Goal: Task Accomplishment & Management: Use online tool/utility

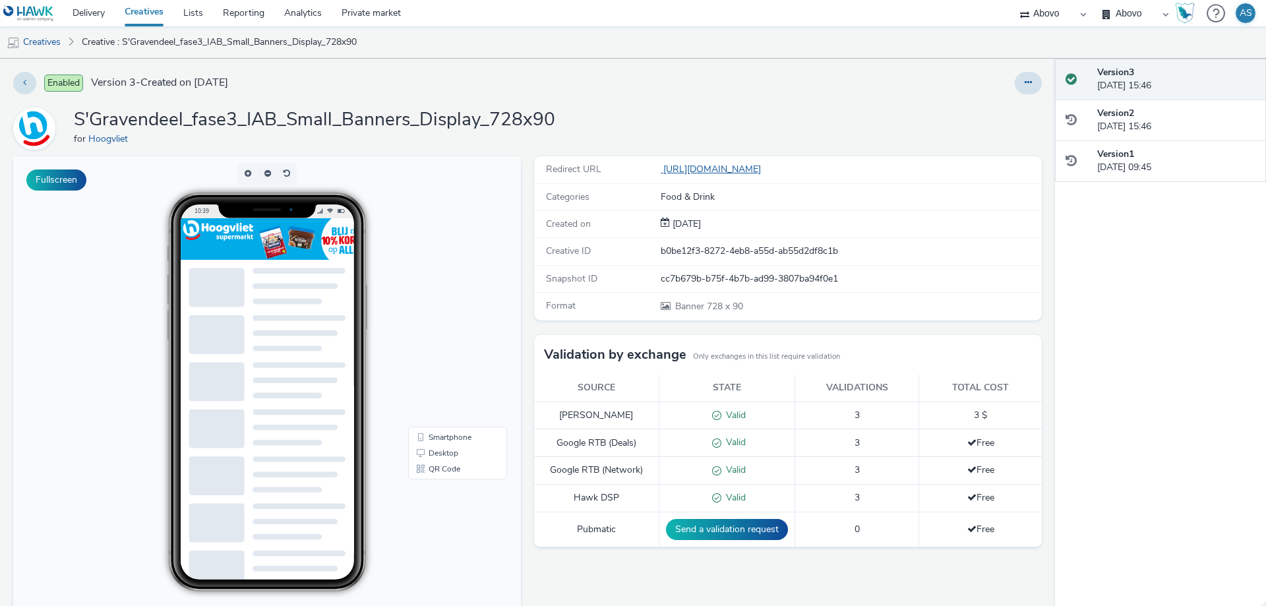
click at [725, 173] on link "[URL][DOMAIN_NAME]" at bounding box center [713, 169] width 105 height 13
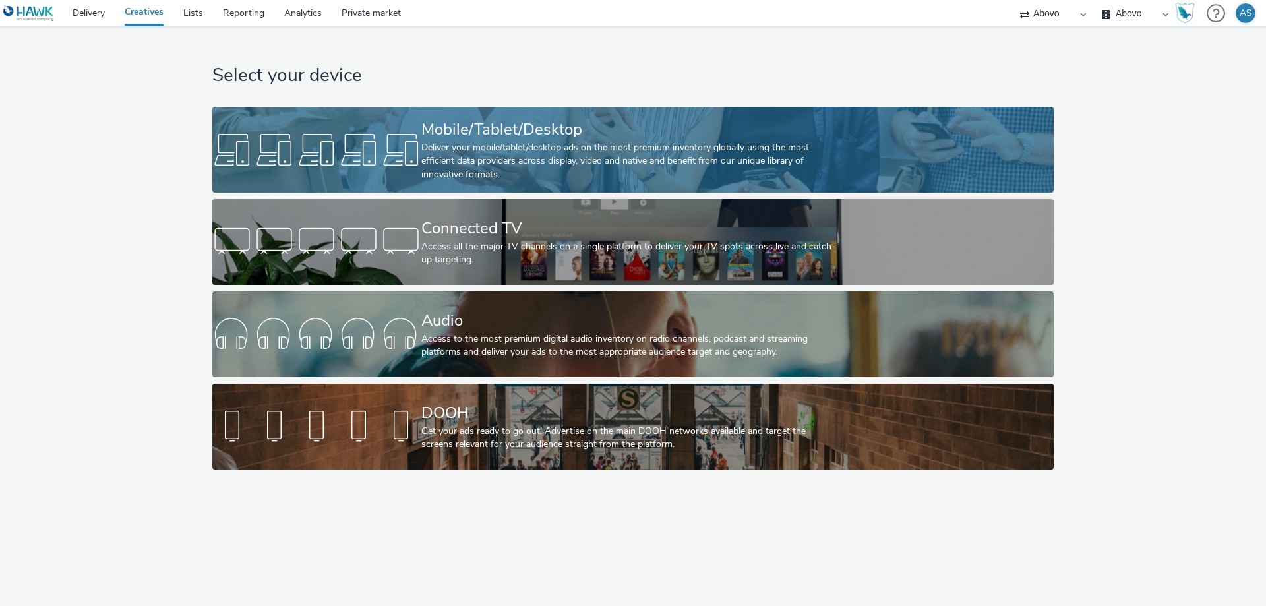
click at [474, 150] on div "Deliver your mobile/tablet/desktop ads on the most premium inventory globally u…" at bounding box center [630, 161] width 418 height 40
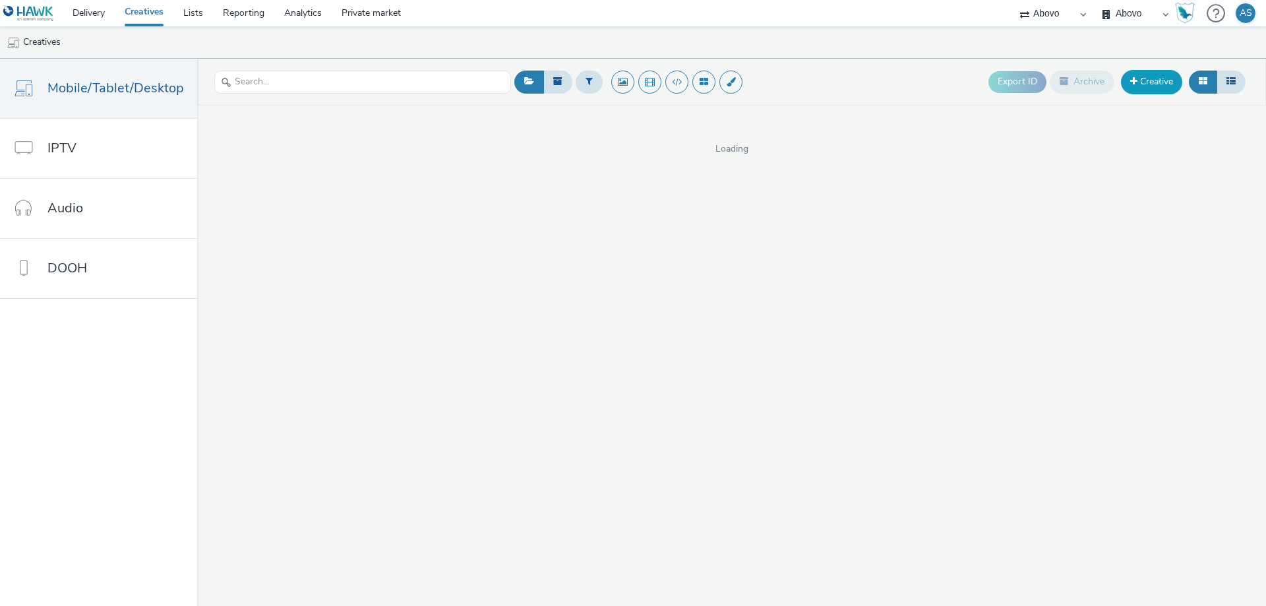
click at [1133, 78] on span at bounding box center [1133, 80] width 7 height 9
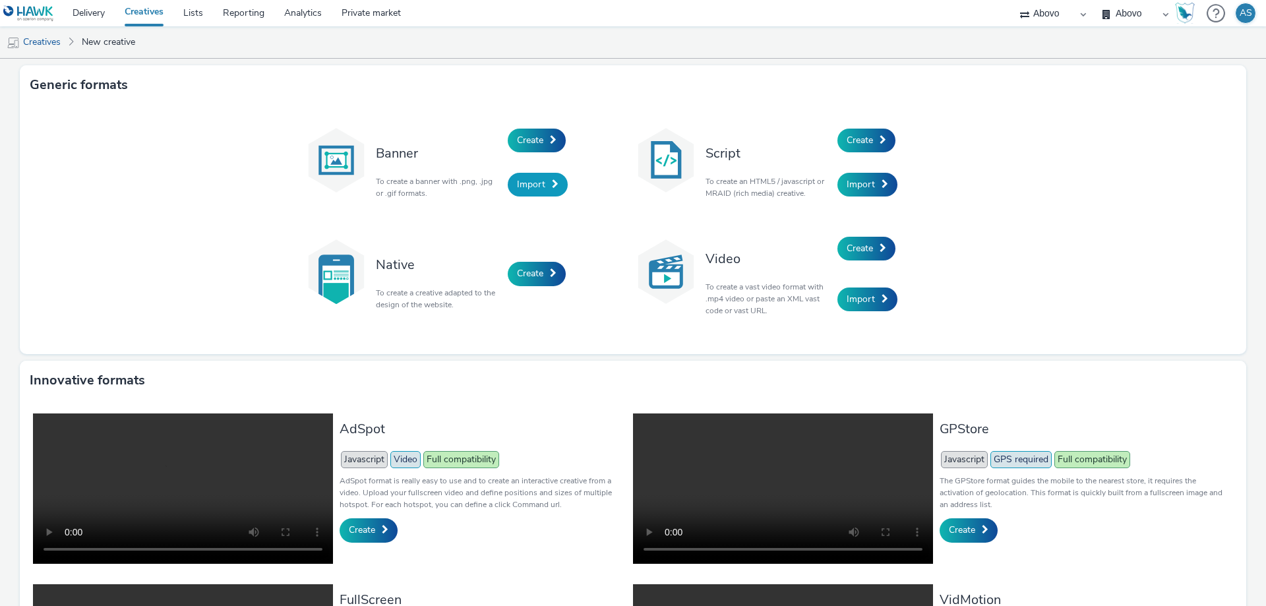
click at [535, 185] on span "Import" at bounding box center [531, 184] width 28 height 13
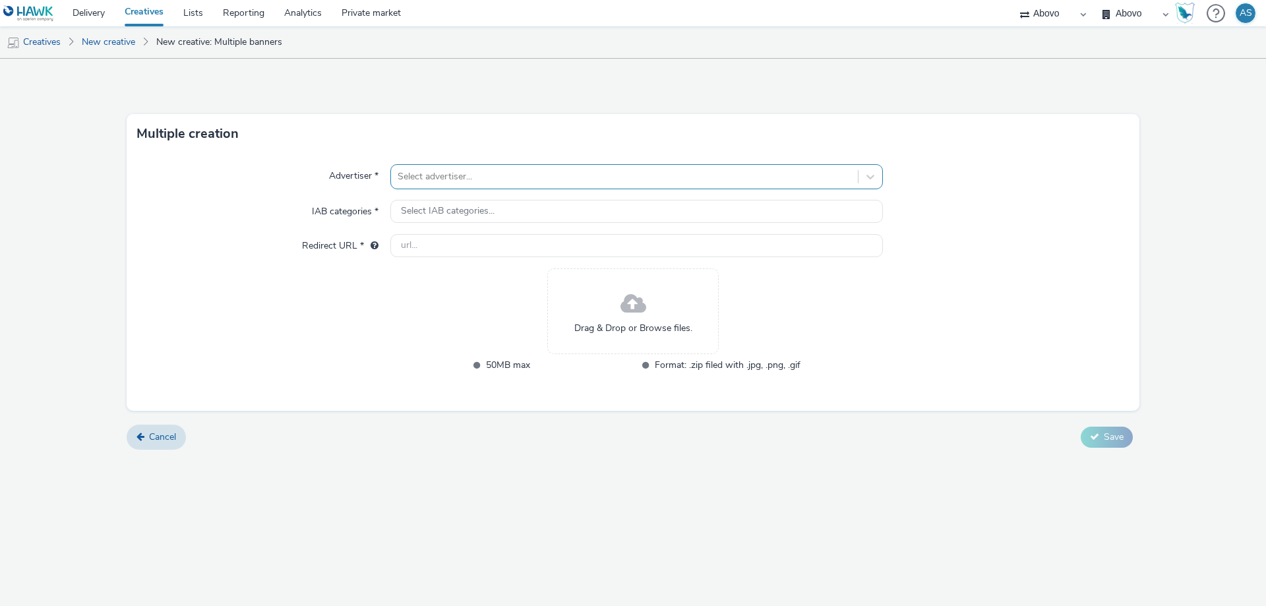
click at [458, 177] on div at bounding box center [625, 177] width 454 height 16
type input "[PERSON_NAME]"
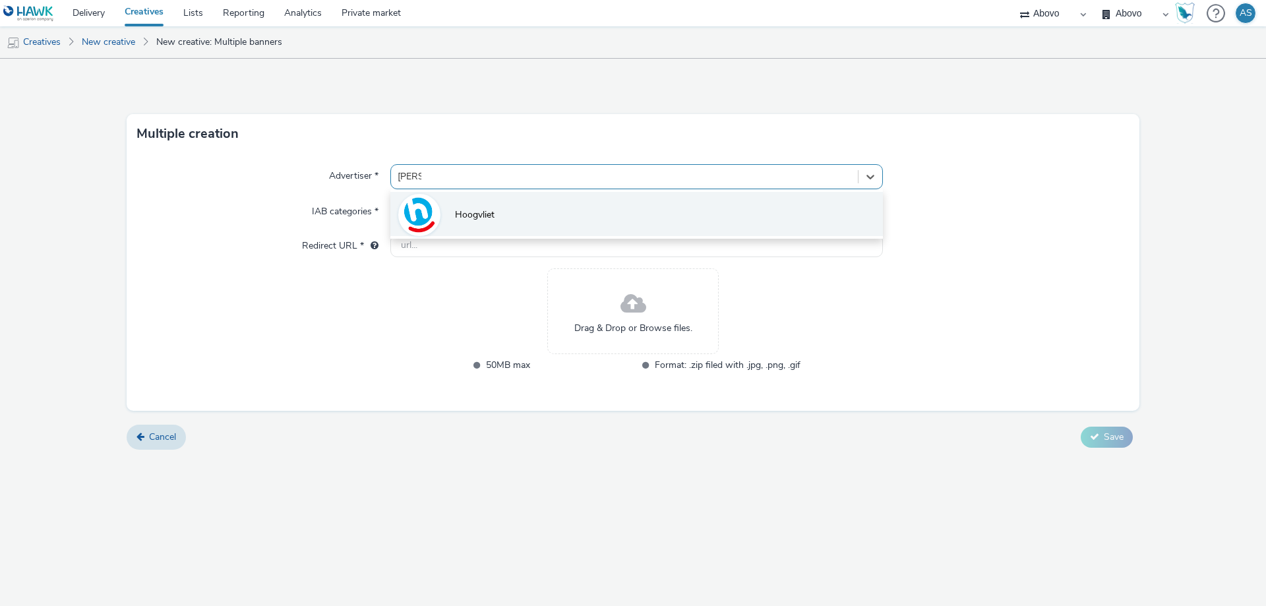
click at [495, 206] on li "Hoogvliet" at bounding box center [636, 214] width 492 height 44
type input "[URL][DOMAIN_NAME]"
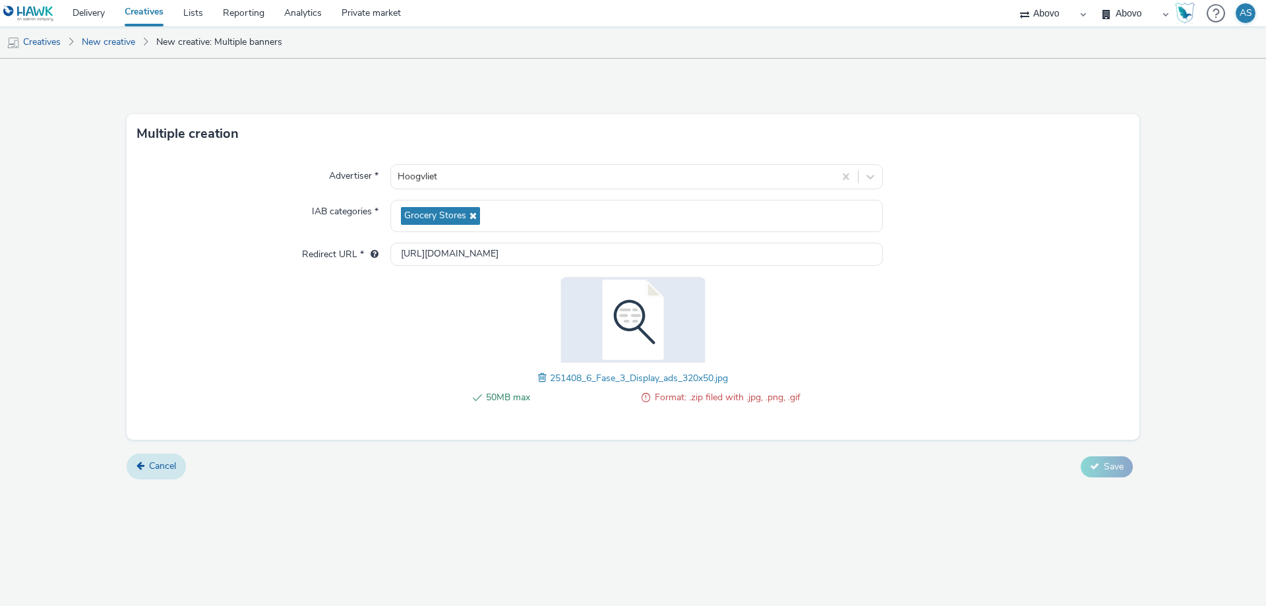
click at [164, 467] on span "Cancel" at bounding box center [162, 466] width 27 height 13
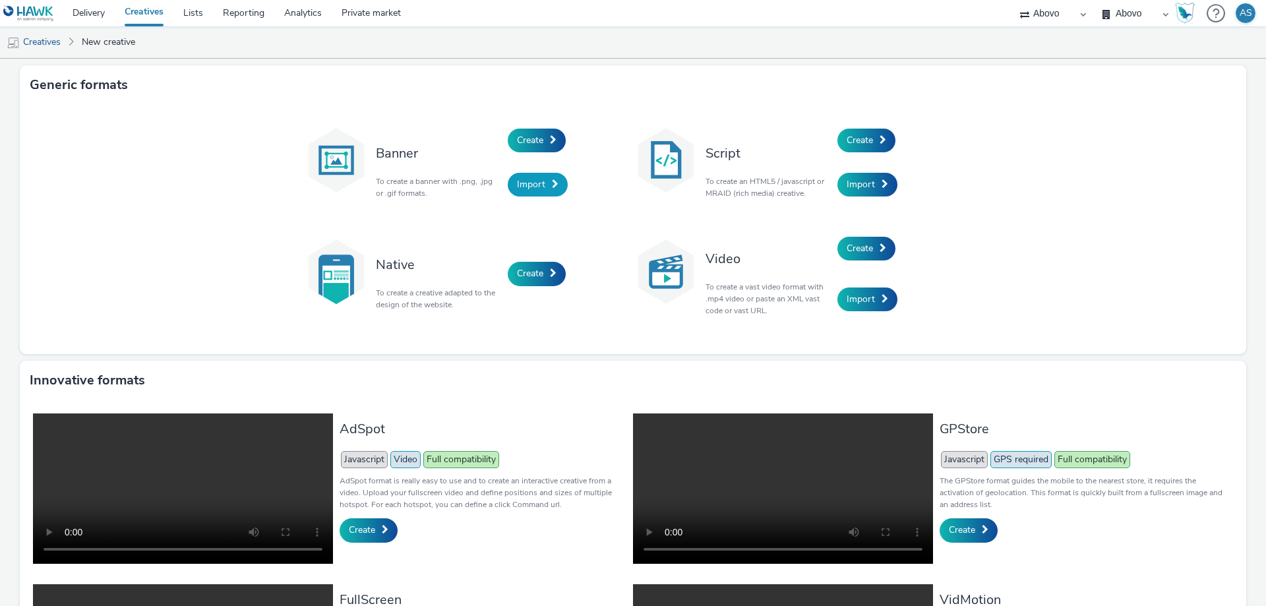
click at [522, 185] on span "Import" at bounding box center [531, 184] width 28 height 13
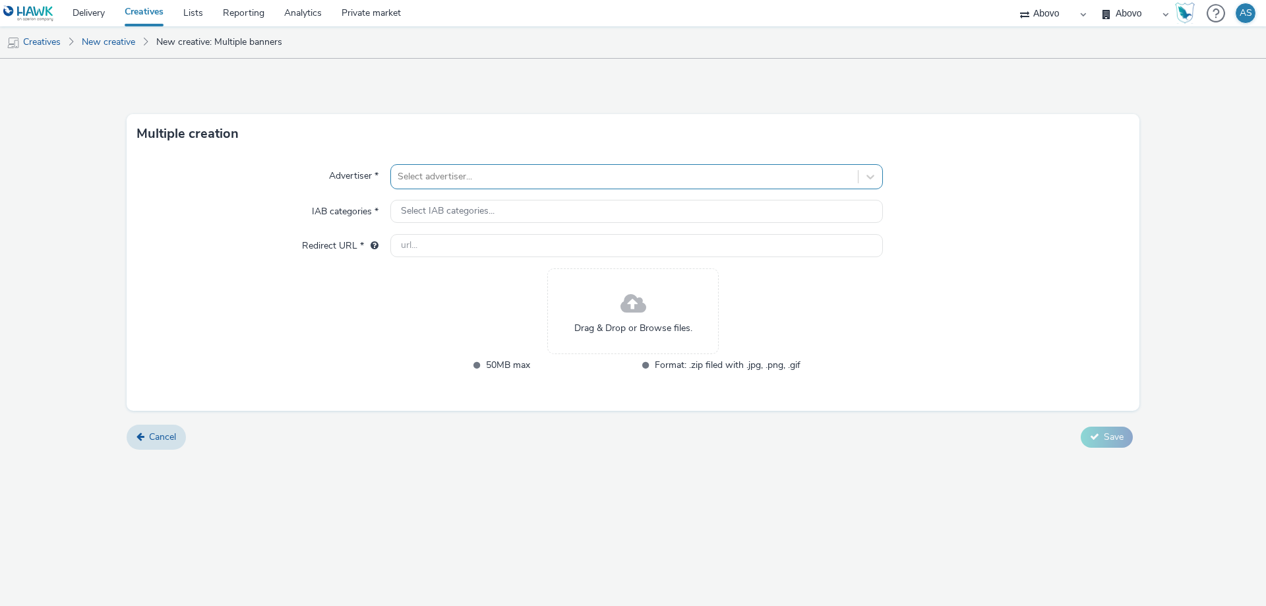
click at [512, 177] on div at bounding box center [625, 177] width 454 height 16
type input "[PERSON_NAME]"
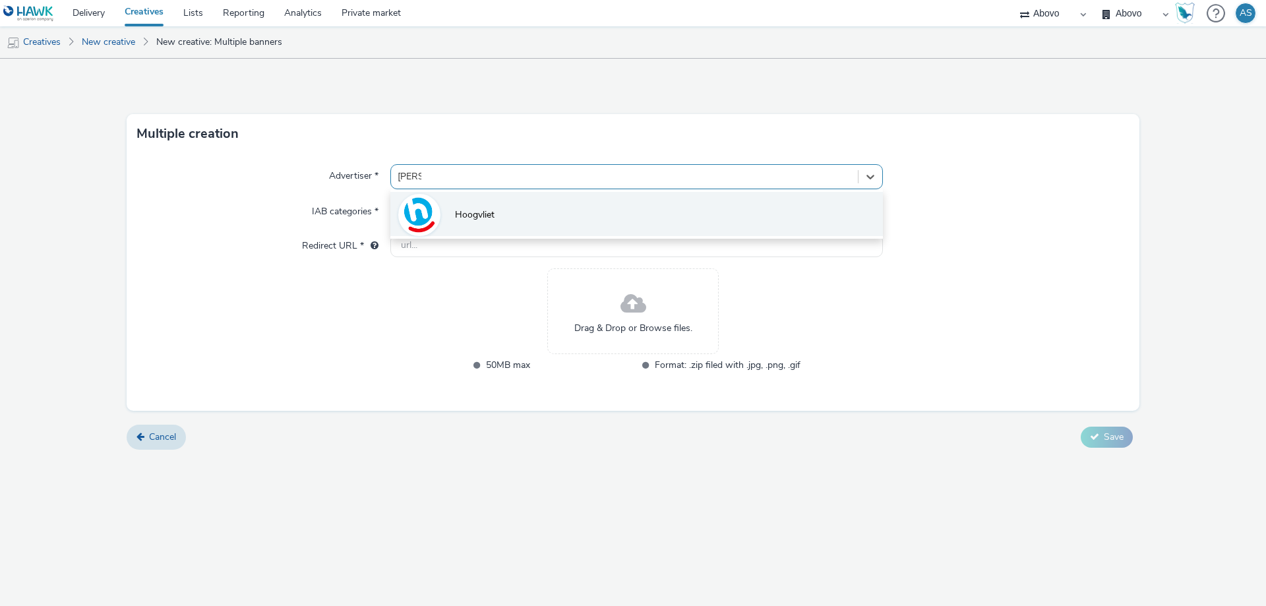
click at [511, 224] on li "Hoogvliet" at bounding box center [636, 214] width 492 height 44
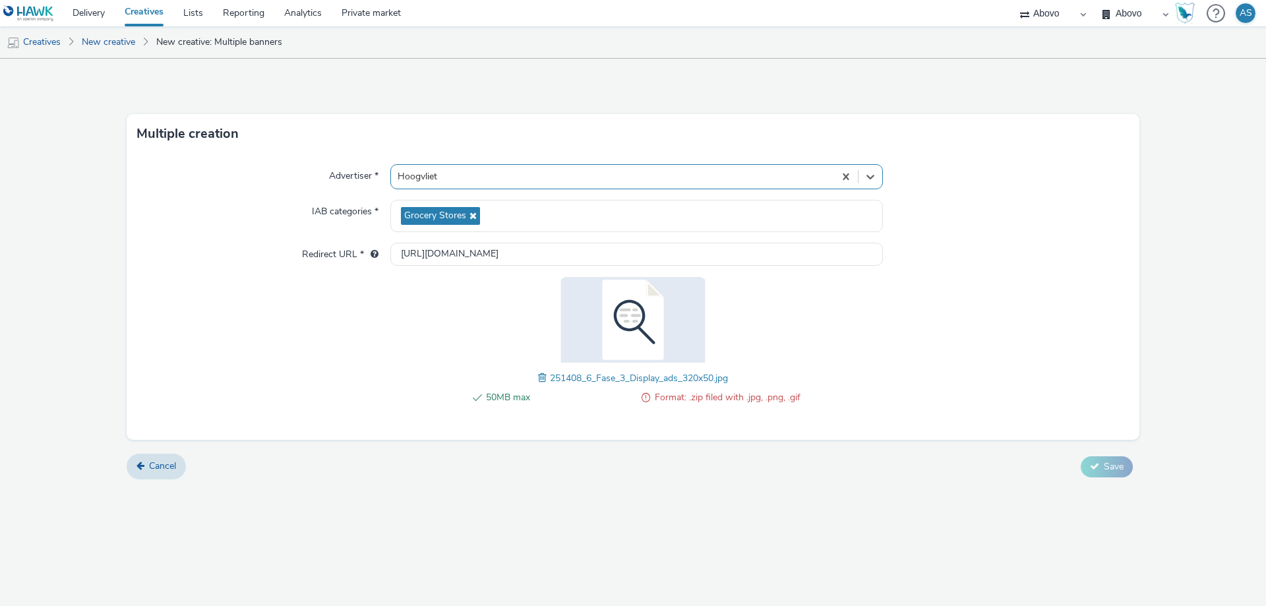
click at [901, 398] on div "Advertiser * Select is focused ,type to refine list, press Down to open the men…" at bounding box center [633, 297] width 1013 height 286
click at [744, 405] on div "50MB max Format: .zip filed with .jpg, .png, .gif" at bounding box center [633, 405] width 334 height 30
click at [450, 251] on input "[URL][DOMAIN_NAME]" at bounding box center [636, 254] width 492 height 23
click at [510, 253] on input "[URL][DOMAIN_NAME]" at bounding box center [636, 254] width 492 height 23
type input "[URL]"
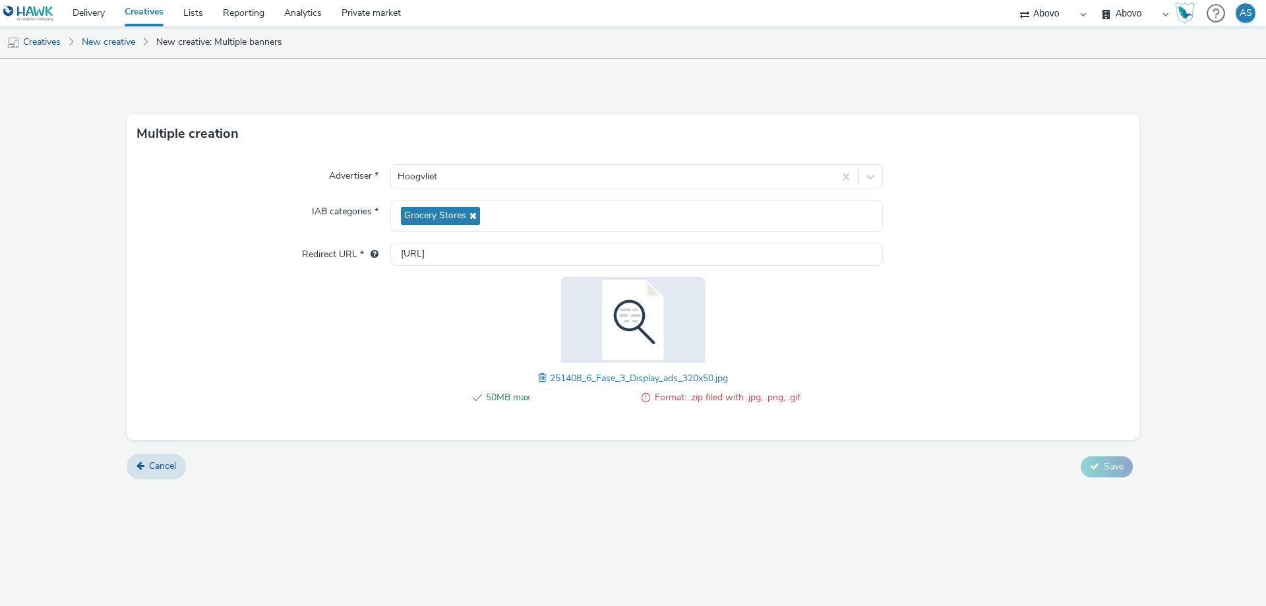
click at [698, 392] on span "Format: .zip filed with .jpg, .png, .gif" at bounding box center [728, 398] width 146 height 16
click at [831, 391] on div "Advertiser * Hoogvliet IAB categories * Grocery Stores Redirect URL * [URL] 50M…" at bounding box center [633, 297] width 1013 height 286
click at [227, 310] on div "Advertiser * Hoogvliet IAB categories * Grocery Stores Redirect URL * [URL] 50M…" at bounding box center [633, 297] width 1013 height 286
click at [152, 469] on span "Cancel" at bounding box center [162, 466] width 27 height 13
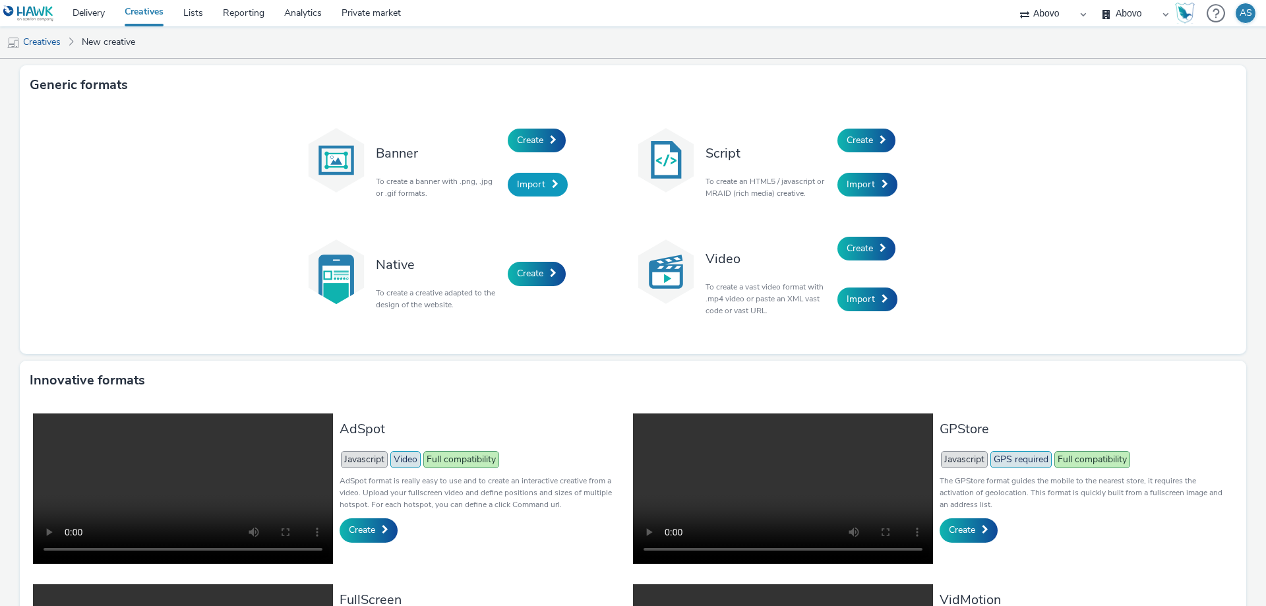
click at [537, 186] on span "Import" at bounding box center [531, 184] width 28 height 13
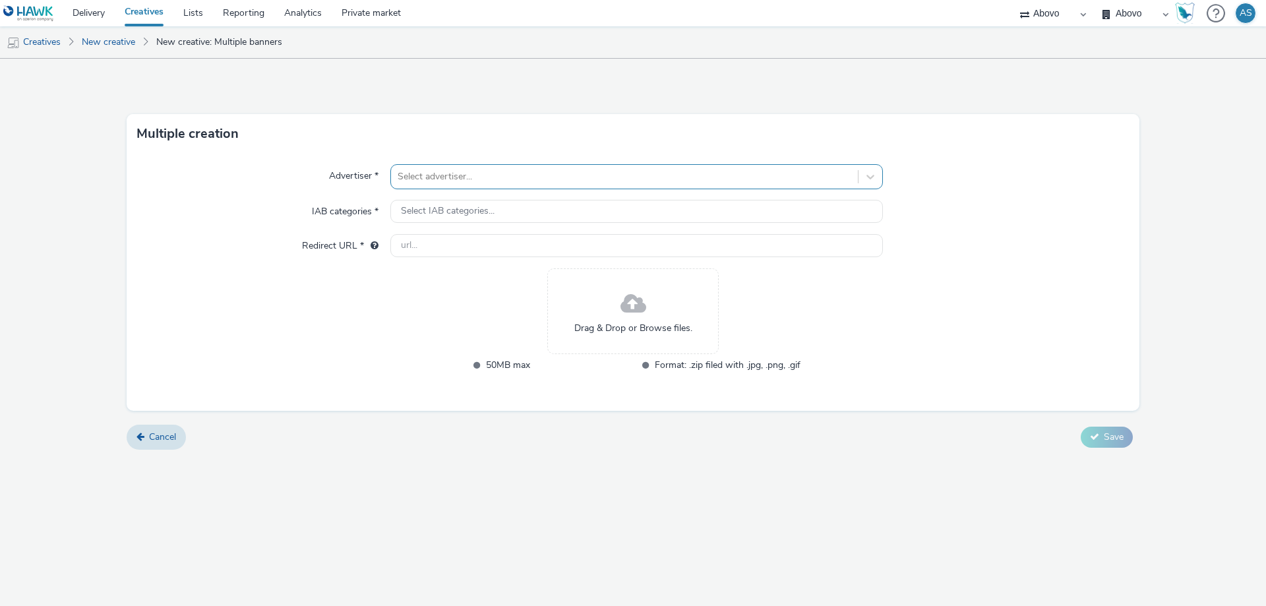
click at [585, 173] on div at bounding box center [625, 177] width 454 height 16
type input "[PERSON_NAME]"
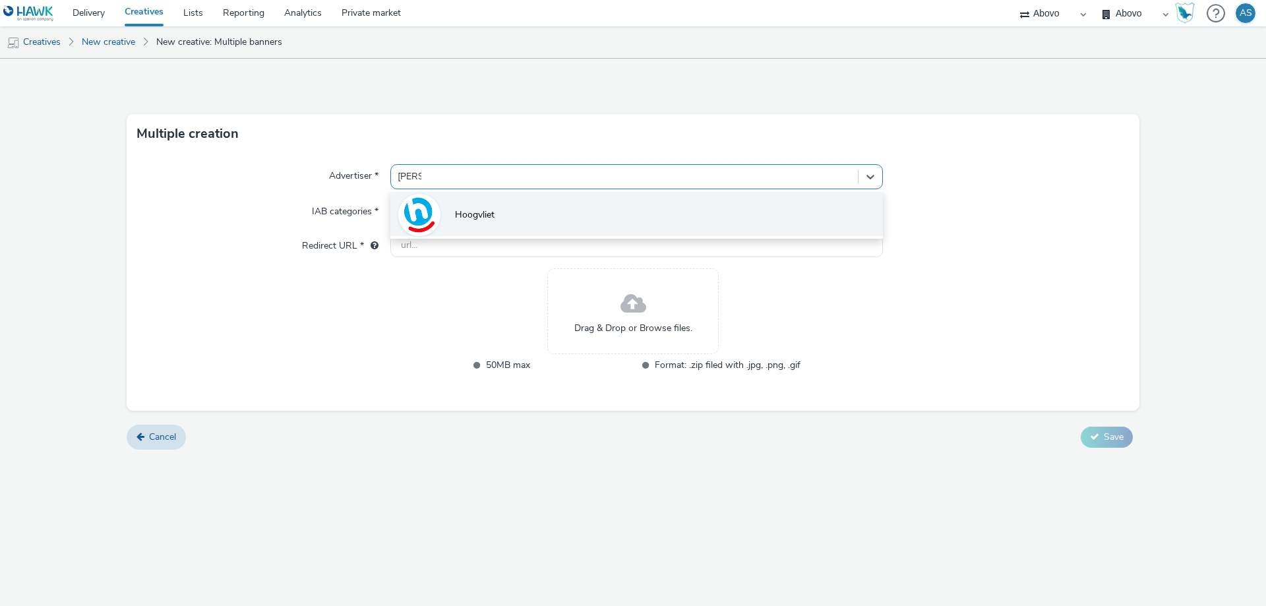
click at [622, 215] on li "Hoogvliet" at bounding box center [636, 214] width 492 height 44
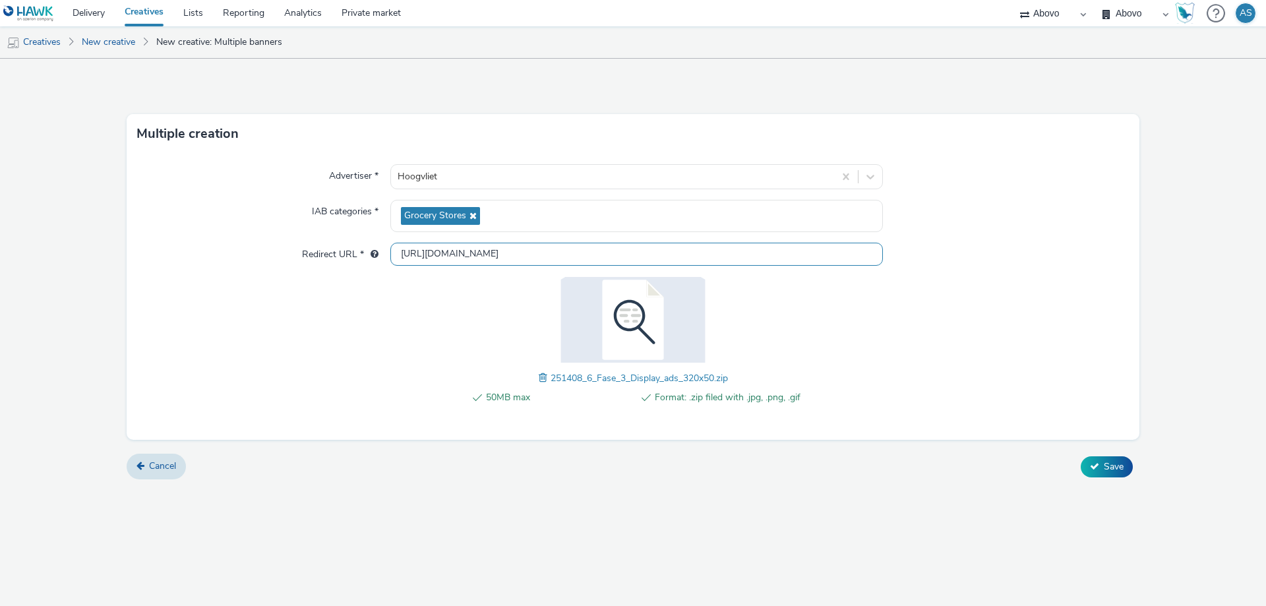
click at [481, 253] on input "[URL][DOMAIN_NAME]" at bounding box center [636, 254] width 492 height 23
paste input "s://[DOMAIN_NAME][URL]"
type input "[URL][DOMAIN_NAME]"
click at [990, 275] on div "Advertiser * Hoogvliet IAB categories * Grocery Stores Redirect URL * [URL][DOM…" at bounding box center [633, 297] width 1013 height 286
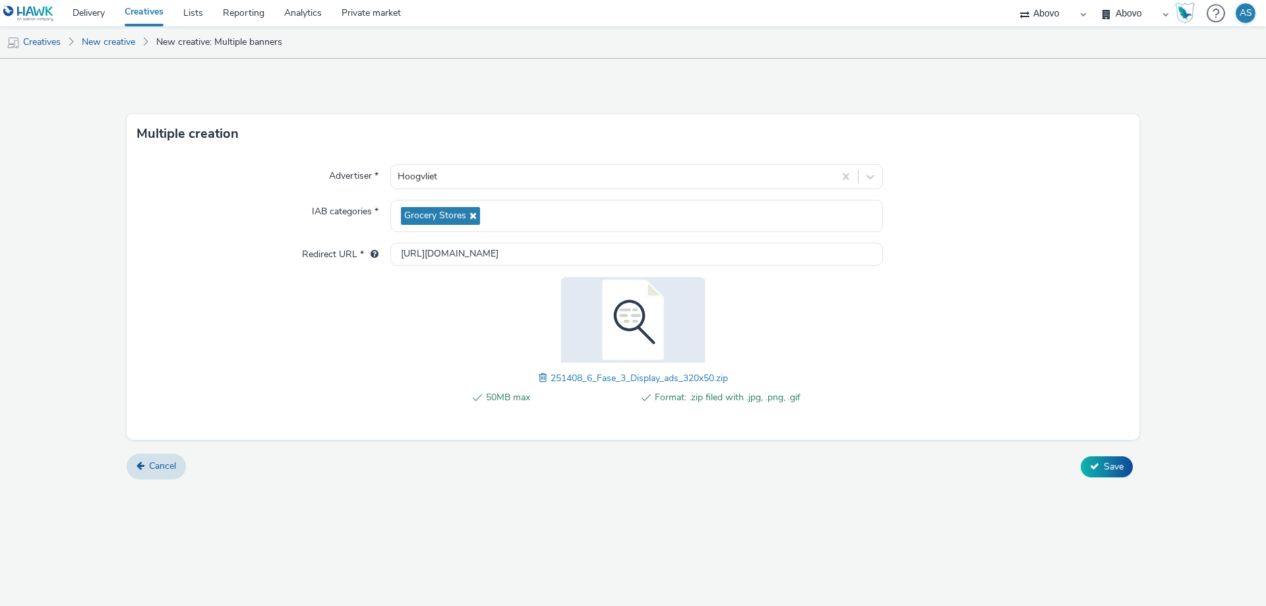
scroll to position [0, 0]
click at [1108, 466] on span "Save" at bounding box center [1114, 466] width 20 height 13
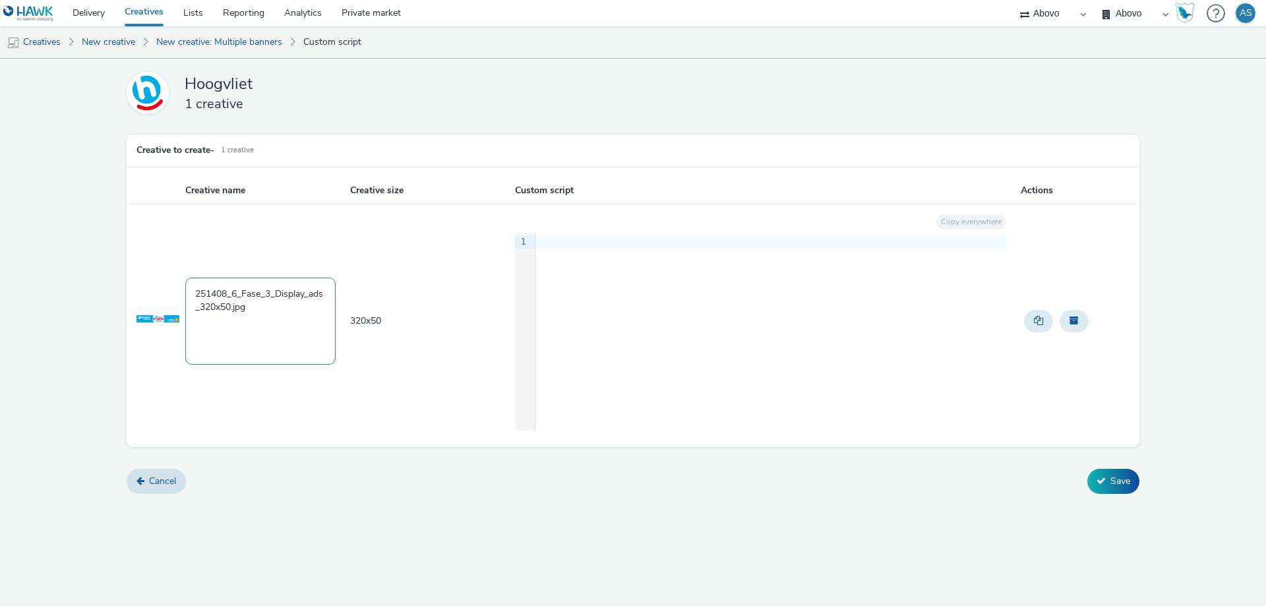
click at [231, 329] on textarea "251408_6_Fase_3_Display_ads_320x50.jpg" at bounding box center [260, 321] width 150 height 87
click at [814, 283] on div "9 1 ›" at bounding box center [760, 332] width 491 height 198
click at [148, 491] on link "Cancel" at bounding box center [156, 481] width 59 height 25
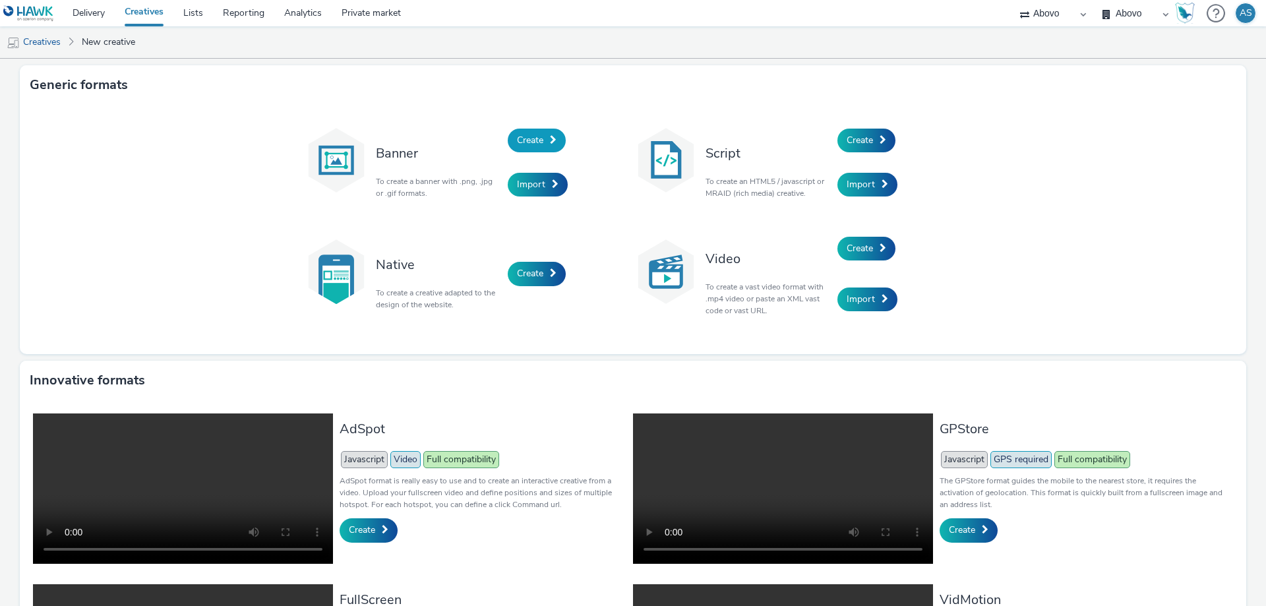
click at [535, 138] on span "Create" at bounding box center [530, 140] width 26 height 13
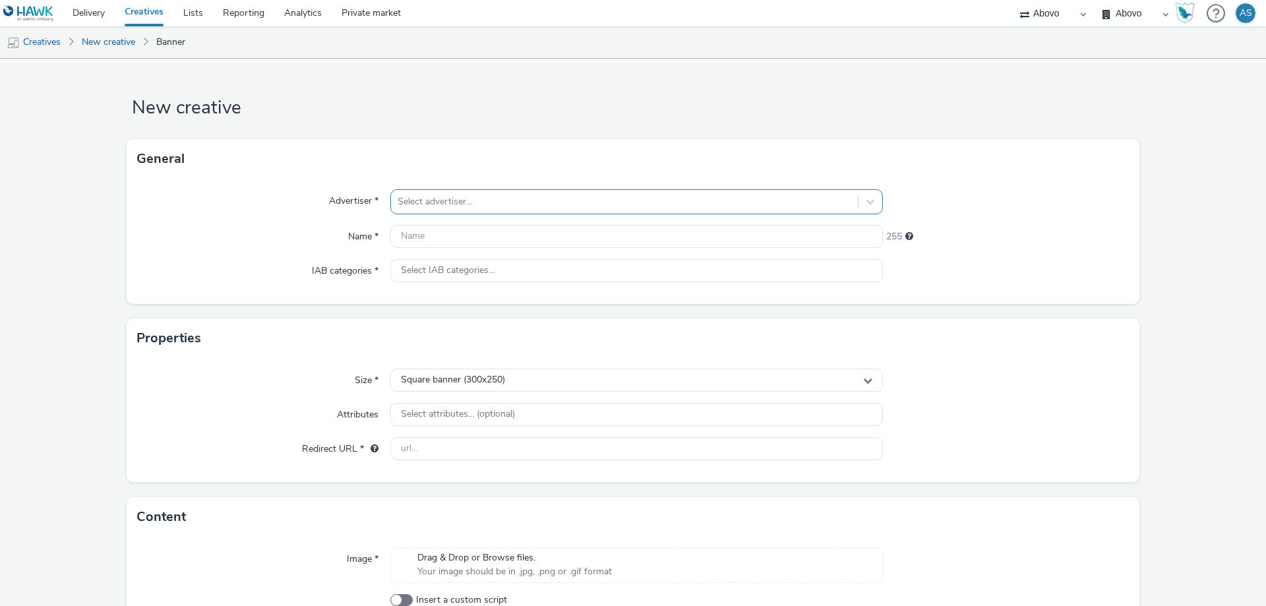
click at [477, 196] on div at bounding box center [625, 202] width 454 height 16
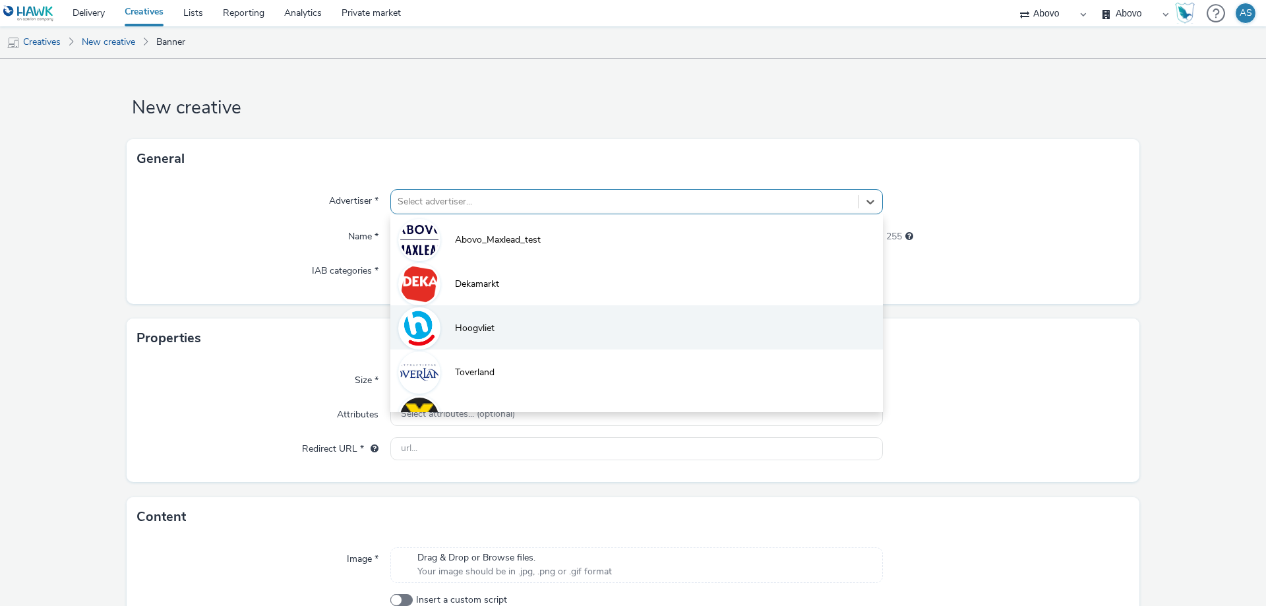
click at [471, 324] on span "Hoogvliet" at bounding box center [475, 328] width 40 height 13
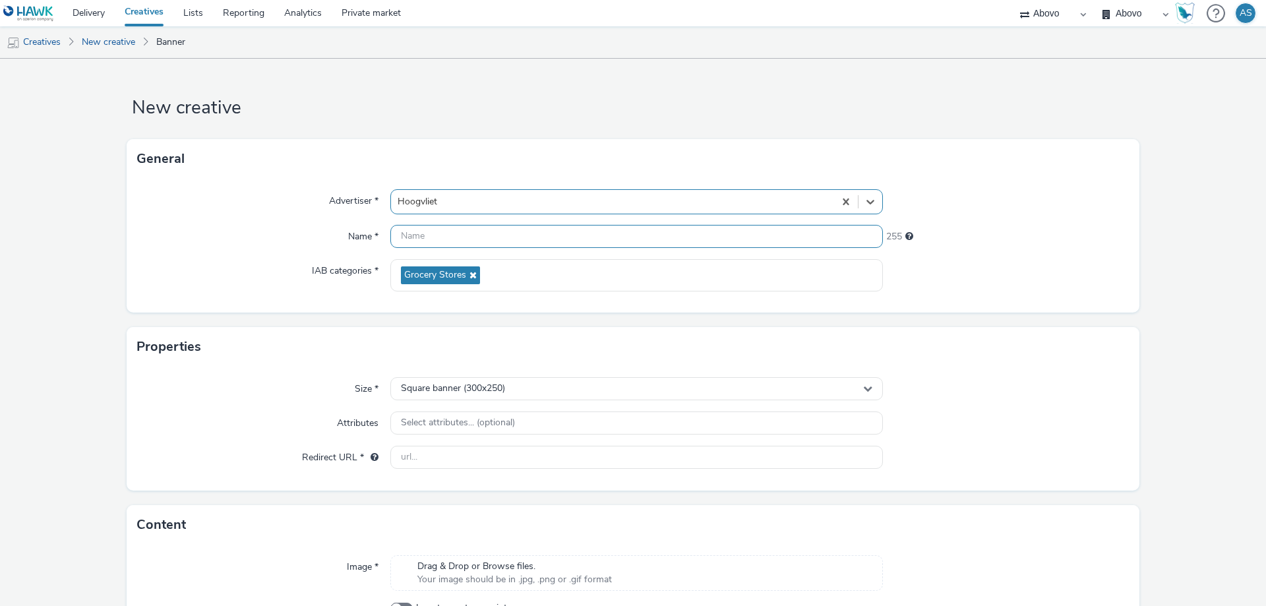
click at [443, 230] on input "text" at bounding box center [636, 236] width 492 height 23
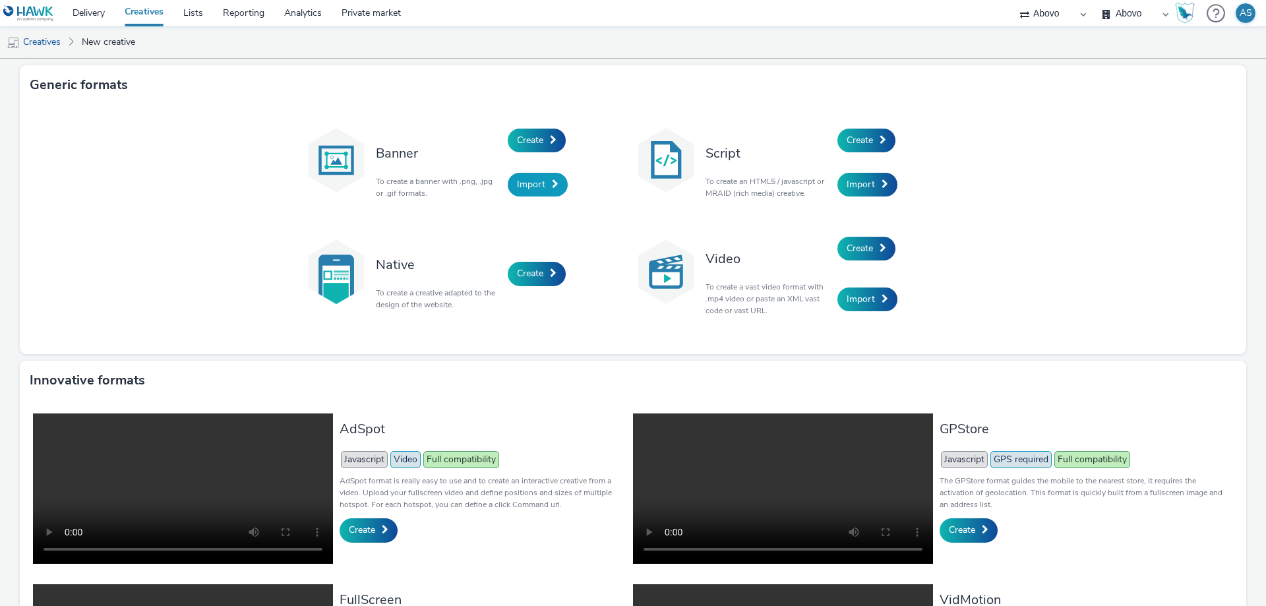
click at [545, 181] on link "Import" at bounding box center [538, 185] width 60 height 24
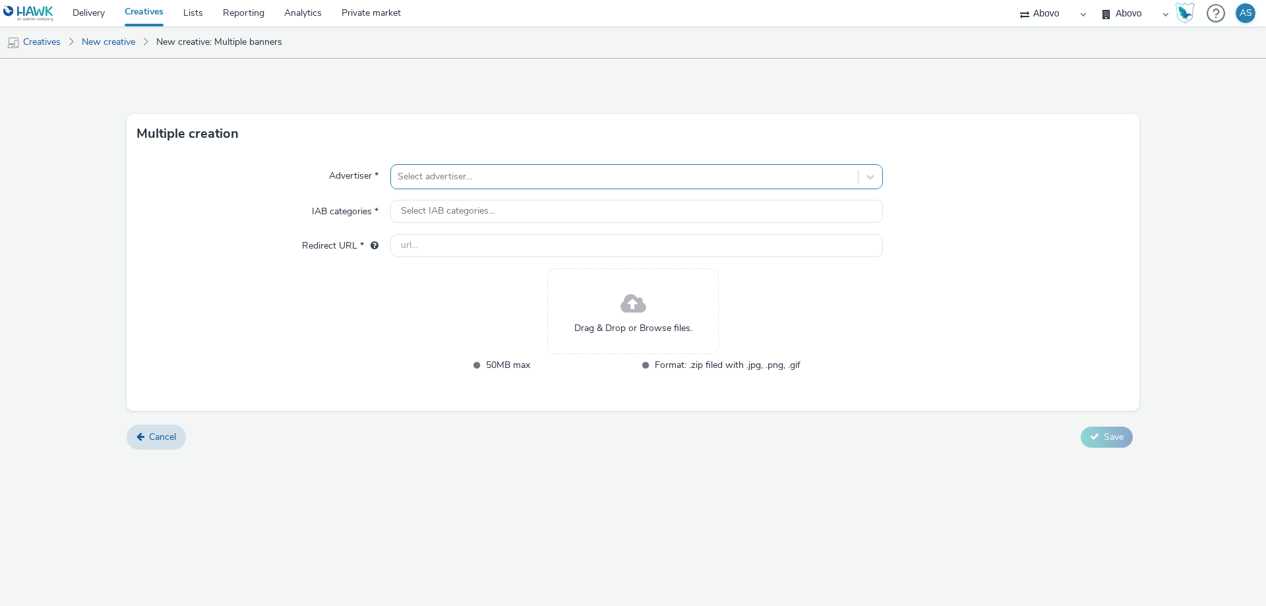
click at [448, 172] on div at bounding box center [625, 177] width 454 height 16
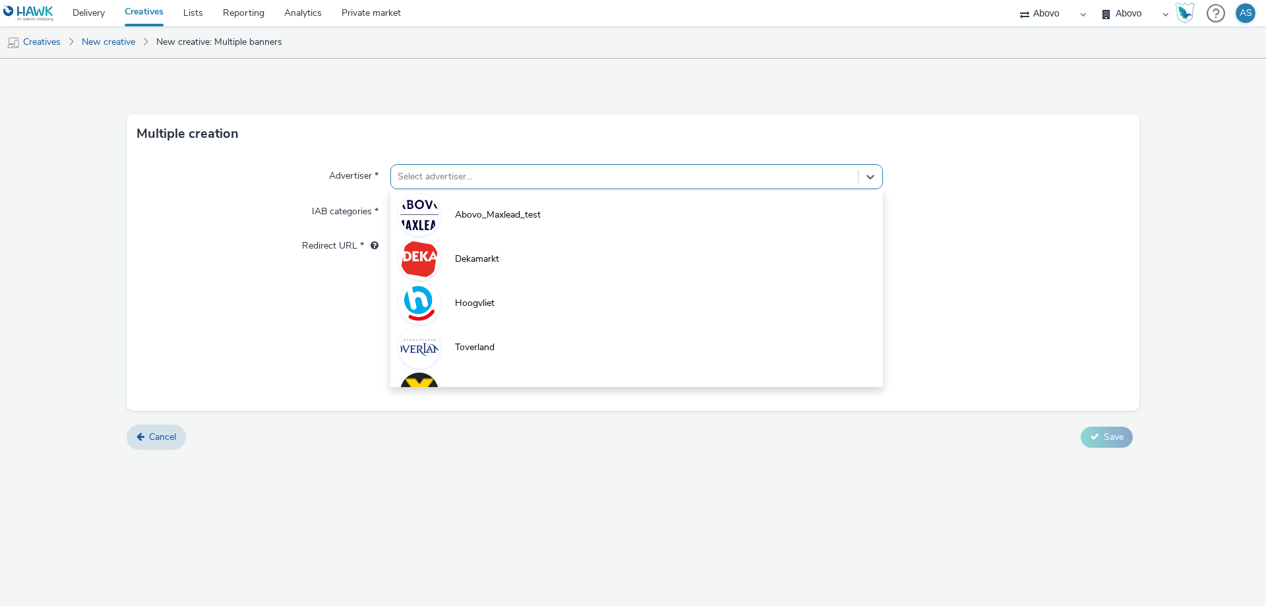
click at [459, 297] on span "Hoogvliet" at bounding box center [475, 303] width 40 height 13
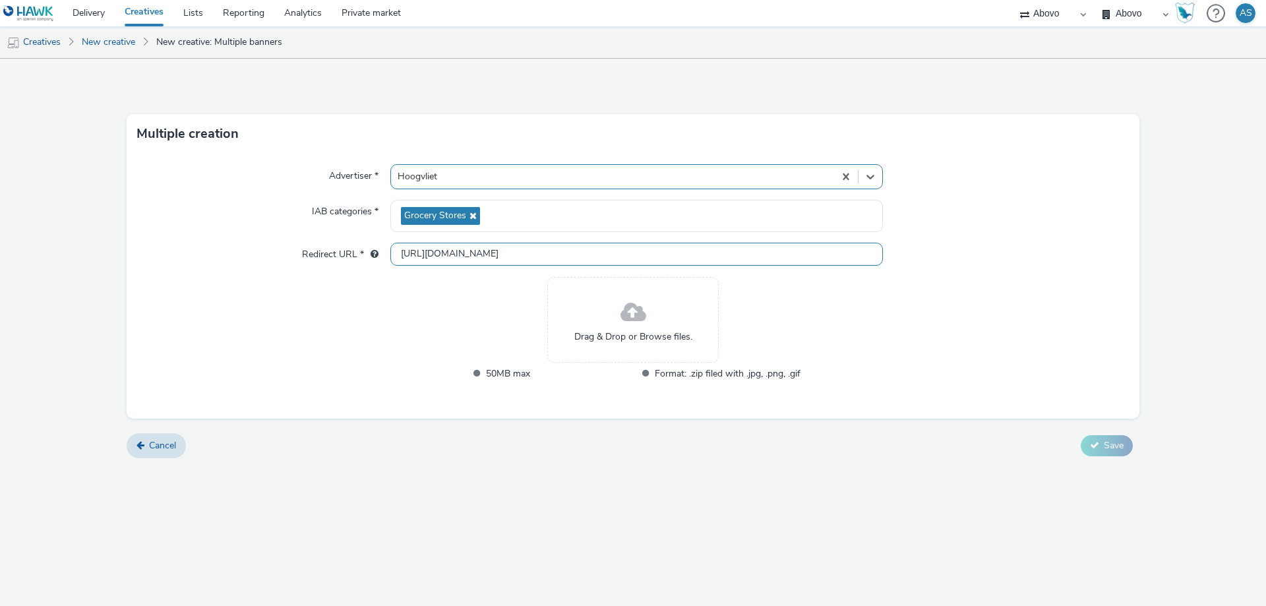
click at [417, 249] on input "[URL][DOMAIN_NAME]" at bounding box center [636, 254] width 492 height 23
paste input "s://[DOMAIN_NAME][URL]"
type input "[URL][DOMAIN_NAME]"
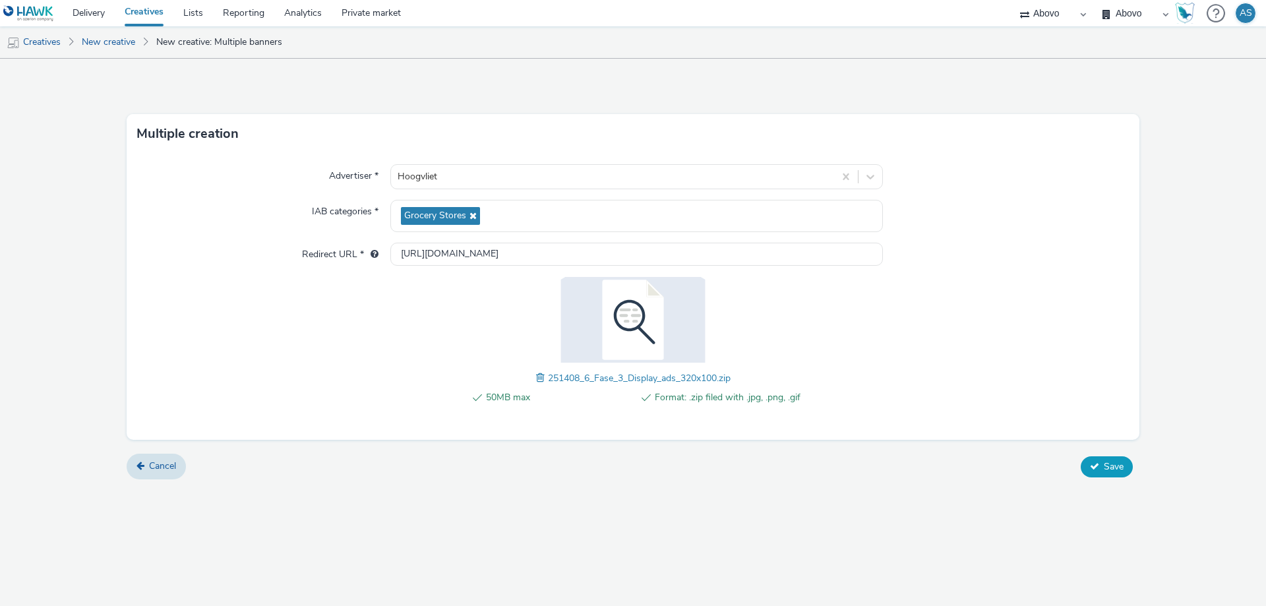
click at [1088, 471] on button "Save" at bounding box center [1107, 466] width 52 height 21
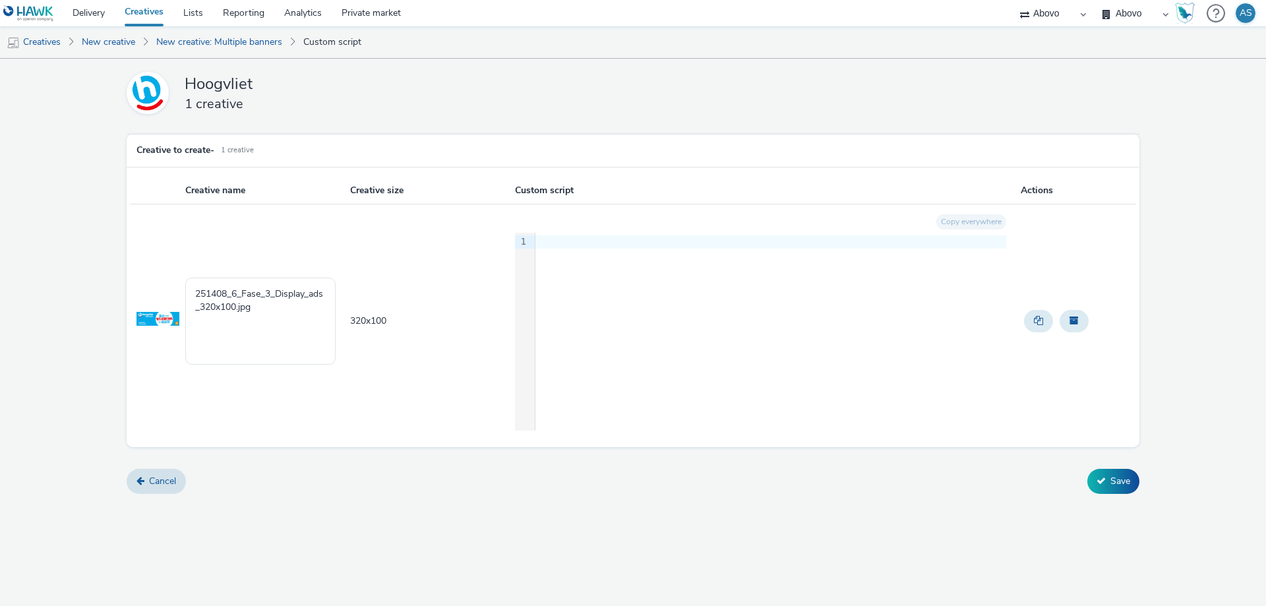
drag, startPoint x: 342, startPoint y: 517, endPoint x: 342, endPoint y: 504, distance: 13.2
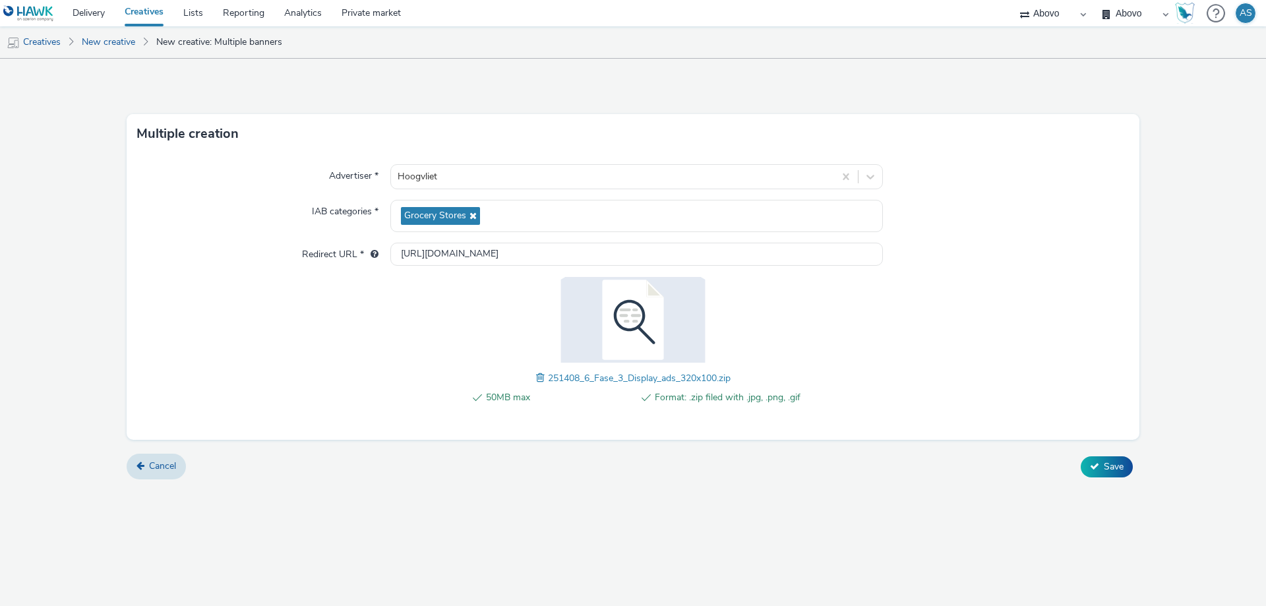
drag, startPoint x: 484, startPoint y: 400, endPoint x: 516, endPoint y: 379, distance: 38.2
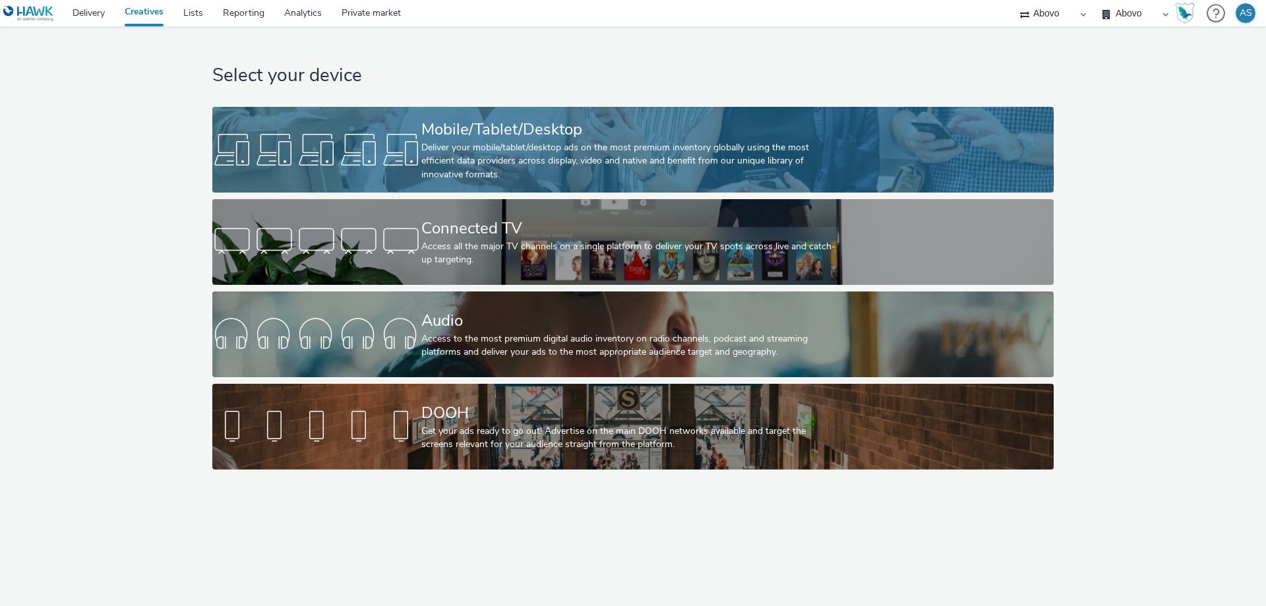
click at [504, 138] on div "Mobile/Tablet/Desktop" at bounding box center [630, 129] width 418 height 23
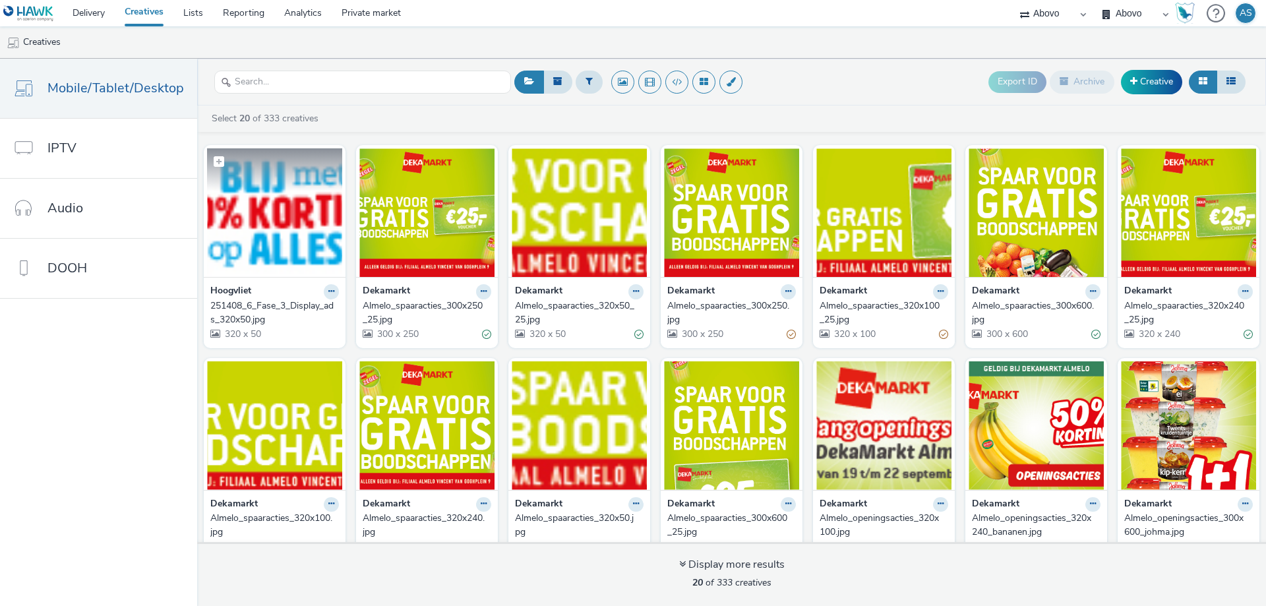
click at [280, 253] on img at bounding box center [274, 212] width 135 height 129
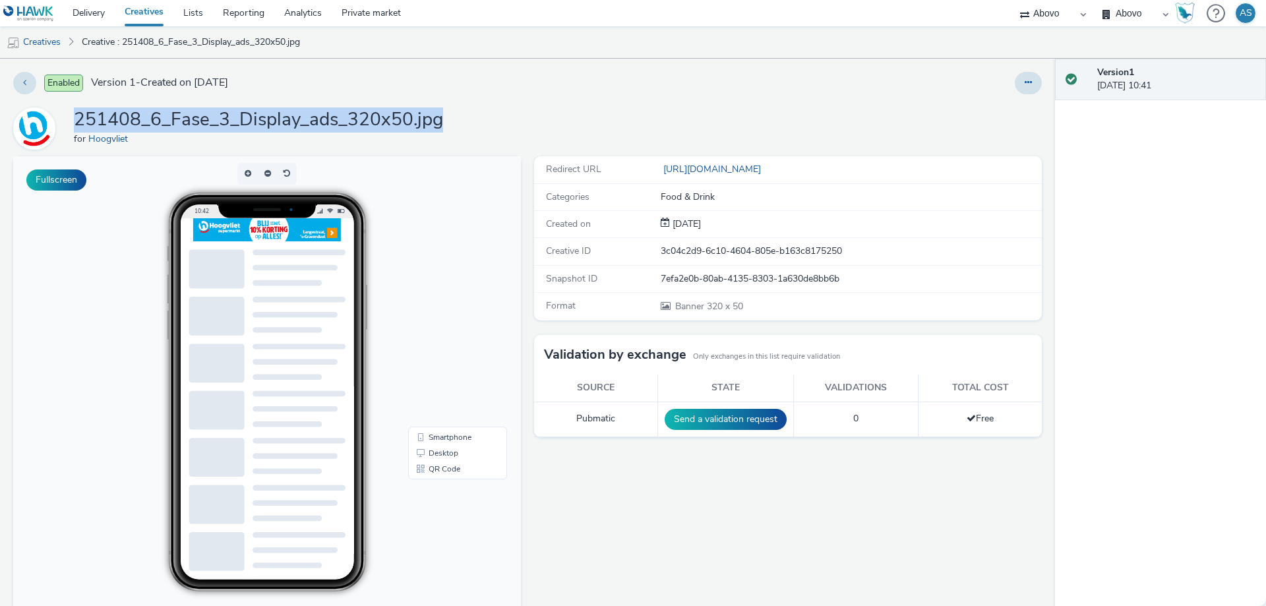
drag, startPoint x: 454, startPoint y: 113, endPoint x: 71, endPoint y: 121, distance: 382.5
click at [71, 121] on div "251408_6_Fase_3_Display_ads_320x50.jpg for Hoogvliet" at bounding box center [527, 128] width 1028 height 42
copy h1 "251408_6_Fase_3_Display_ads_320x50.jpg"
click at [618, 117] on div "251408_6_Fase_3_Display_ads_320x50.jpg for Hoogvliet" at bounding box center [527, 128] width 1028 height 42
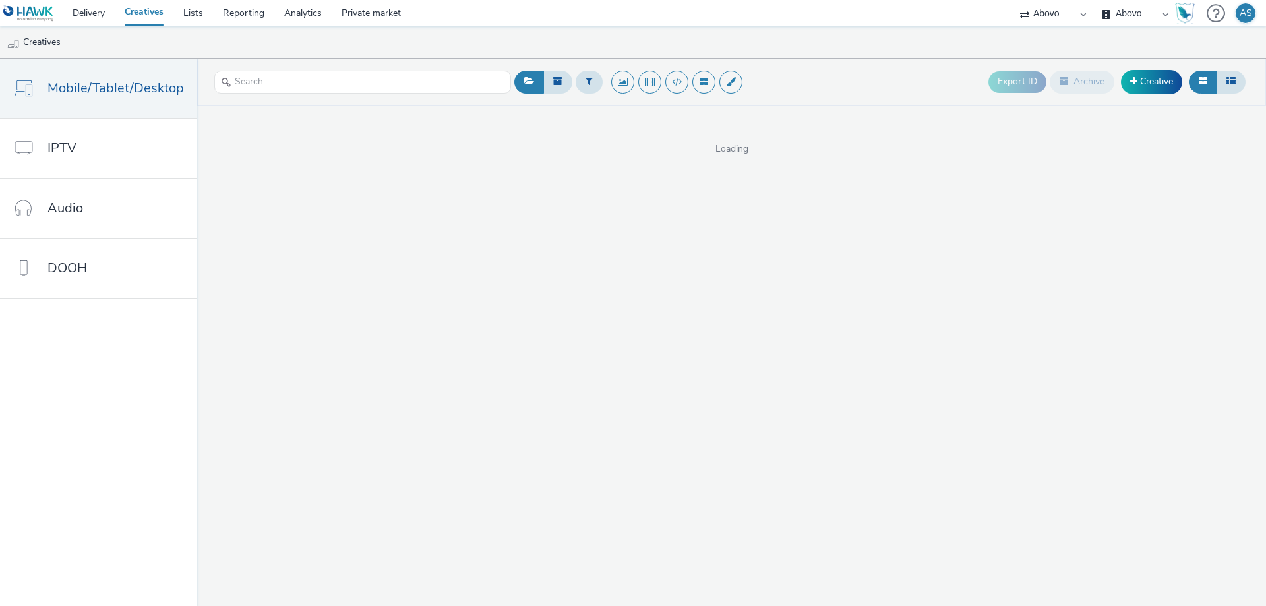
click at [157, 2] on link "Creatives" at bounding box center [144, 13] width 59 height 26
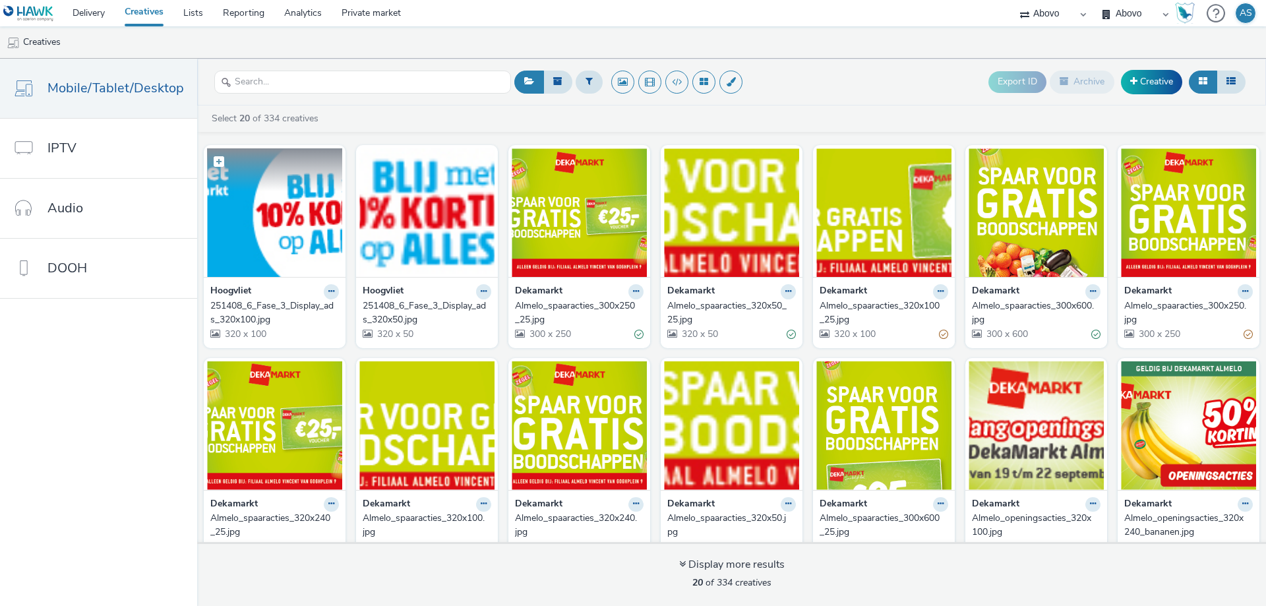
click at [256, 183] on figcaption at bounding box center [274, 169] width 135 height 42
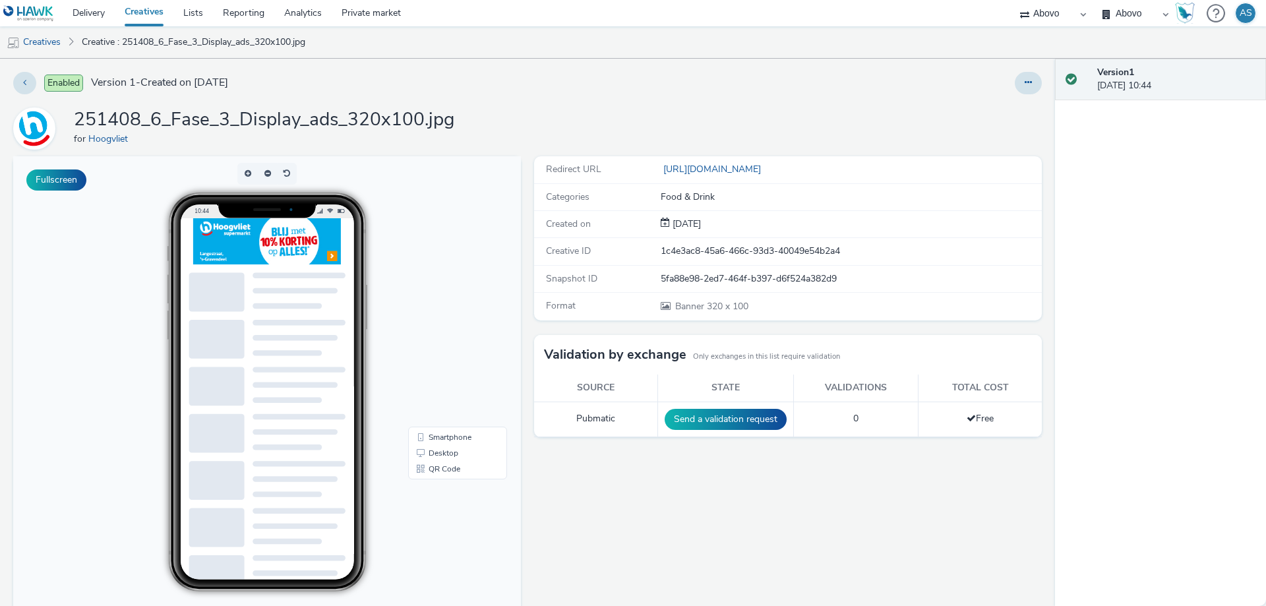
click at [240, 233] on img at bounding box center [267, 241] width 148 height 46
click at [245, 248] on img at bounding box center [267, 241] width 148 height 46
click at [297, 234] on img at bounding box center [267, 241] width 148 height 46
click at [65, 179] on button "Fullscreen" at bounding box center [56, 179] width 60 height 21
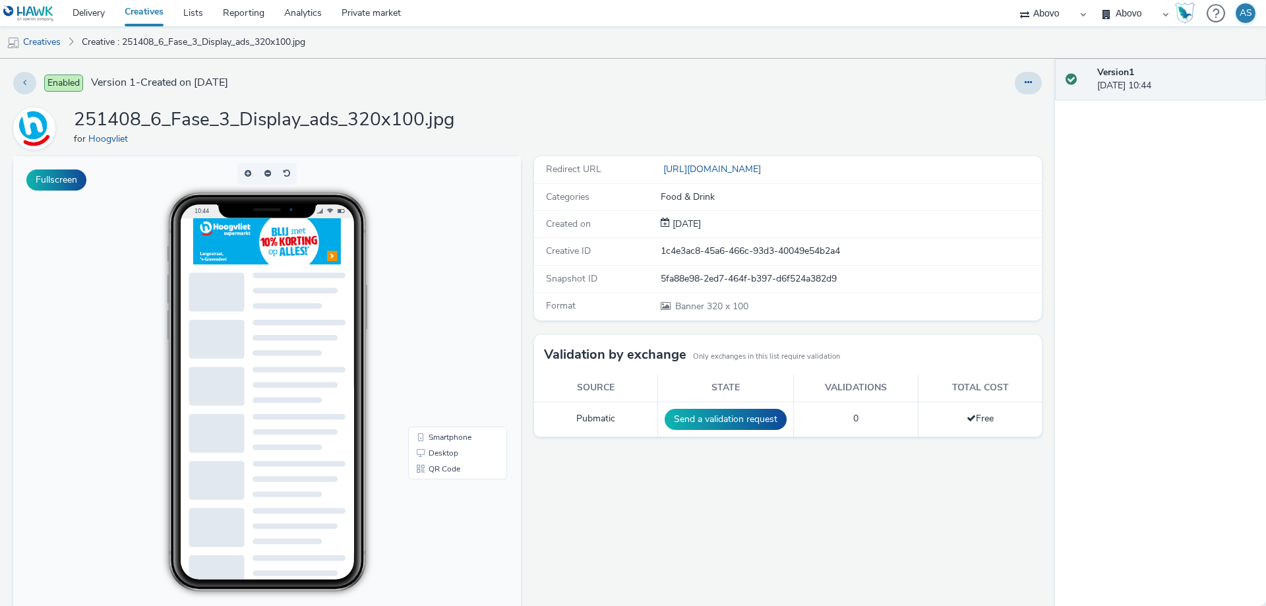
click at [251, 260] on img at bounding box center [267, 241] width 148 height 46
click at [96, 16] on link "Delivery" at bounding box center [89, 13] width 52 height 26
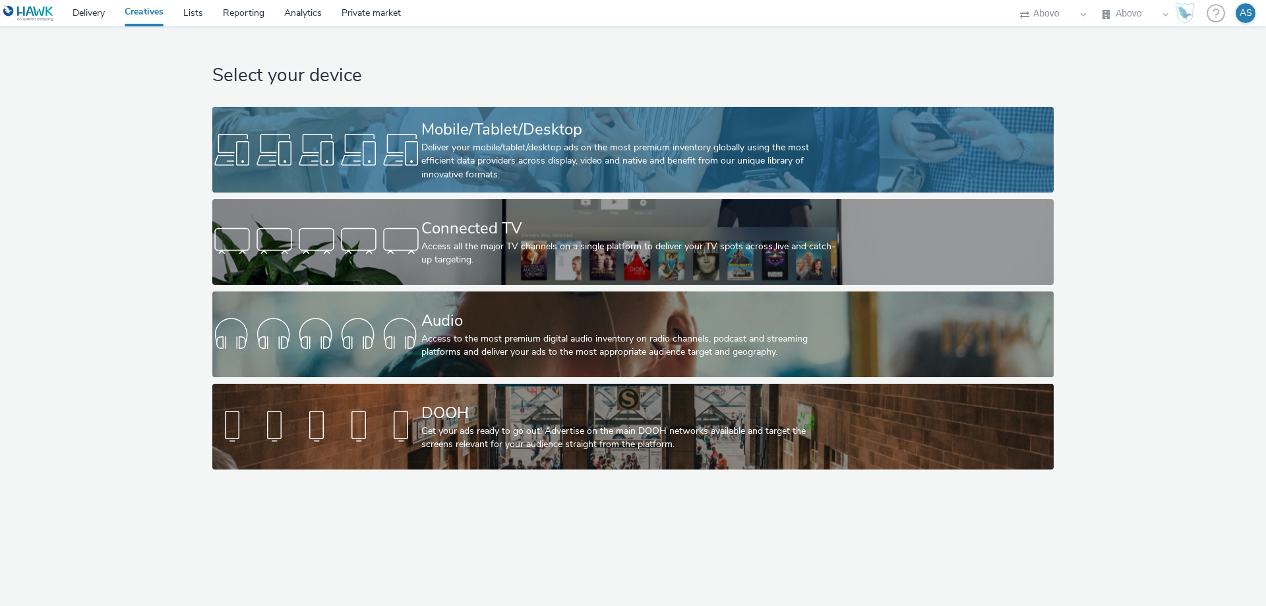
click at [458, 156] on div "Deliver your mobile/tablet/desktop ads on the most premium inventory globally u…" at bounding box center [630, 161] width 418 height 40
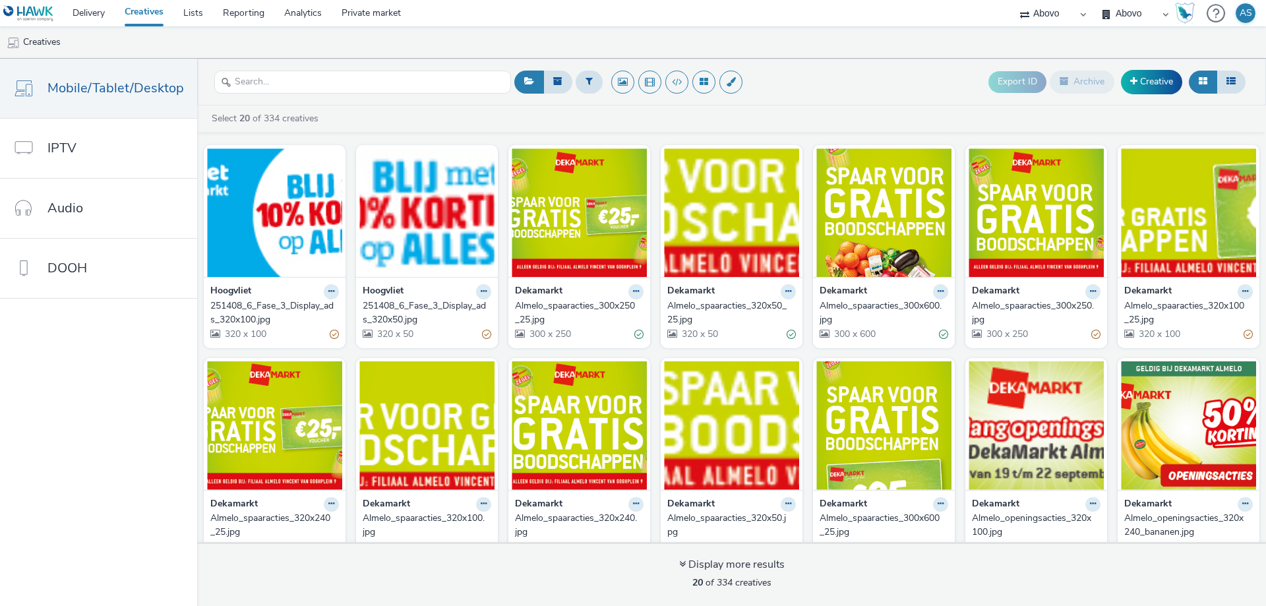
click at [830, 42] on ul "Creatives" at bounding box center [633, 42] width 1266 height 32
click at [92, 19] on link "Delivery" at bounding box center [89, 13] width 52 height 26
